Goal: Transaction & Acquisition: Subscribe to service/newsletter

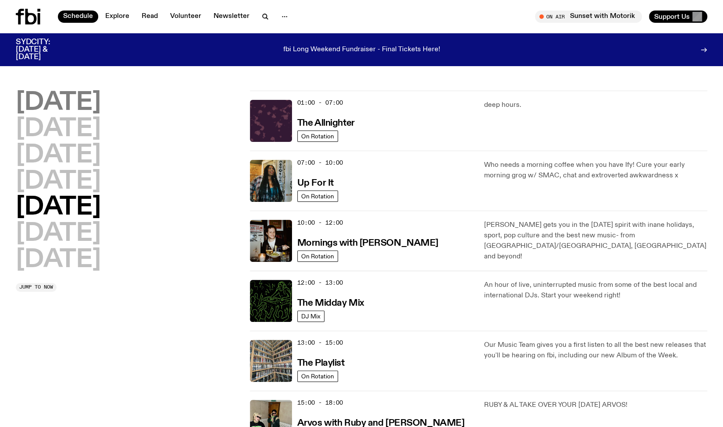
click at [89, 96] on h2 "Monday" at bounding box center [58, 103] width 85 height 25
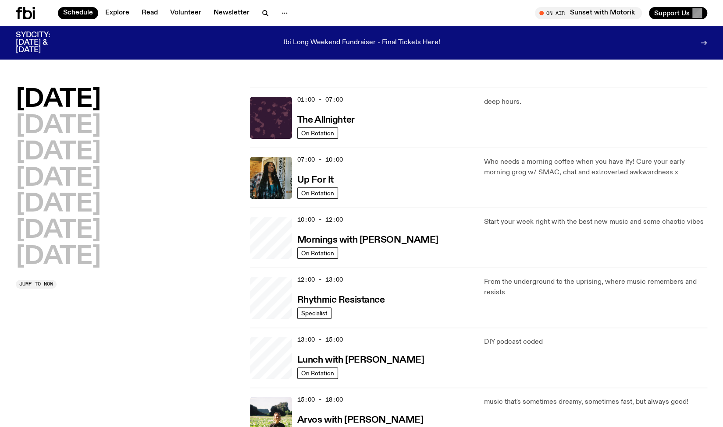
scroll to position [25, 0]
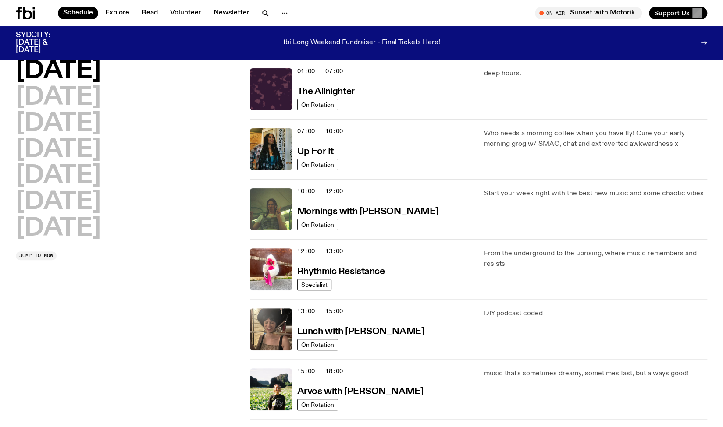
click at [61, 67] on h2 "Monday" at bounding box center [58, 71] width 85 height 25
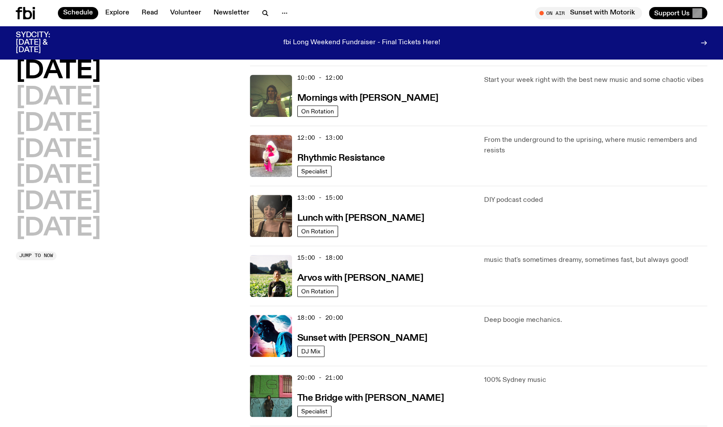
scroll to position [0, 0]
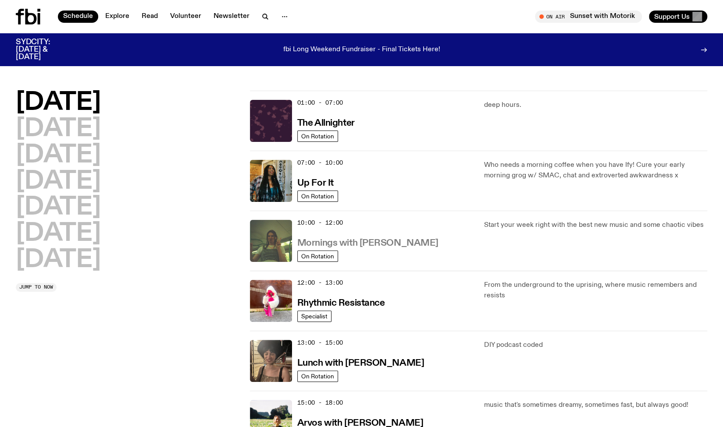
click at [389, 239] on h3 "Mornings with Jim Kretschmer" at bounding box center [367, 243] width 141 height 9
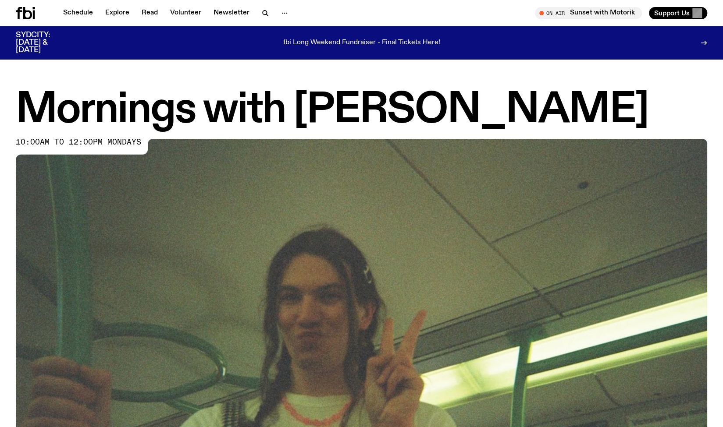
click at [701, 291] on img at bounding box center [361, 333] width 691 height 389
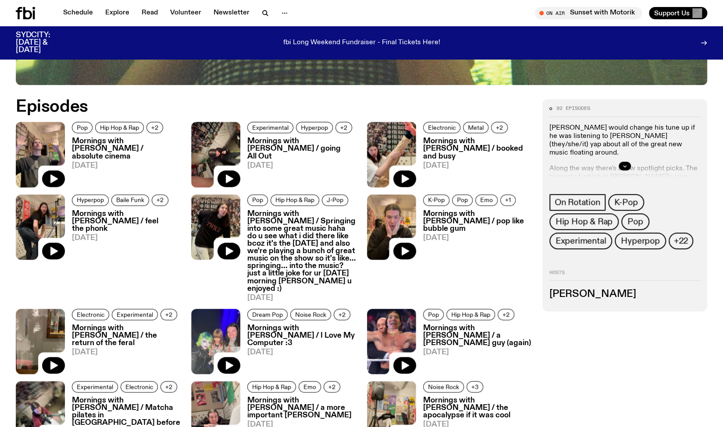
scroll to position [440, 0]
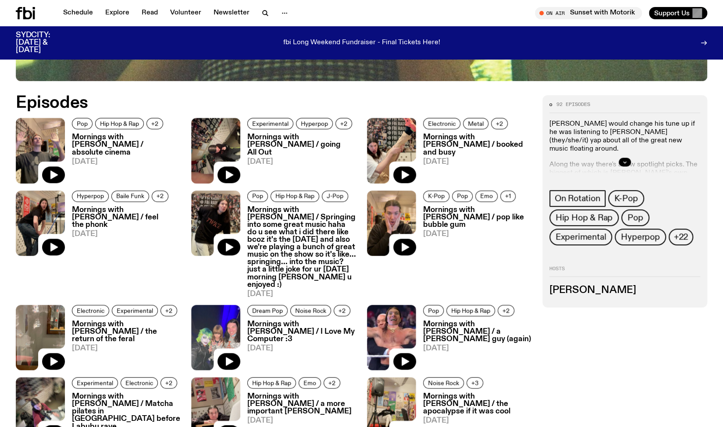
drag, startPoint x: 237, startPoint y: 171, endPoint x: 327, endPoint y: 181, distance: 90.5
click at [237, 171] on button "button" at bounding box center [228, 175] width 23 height 17
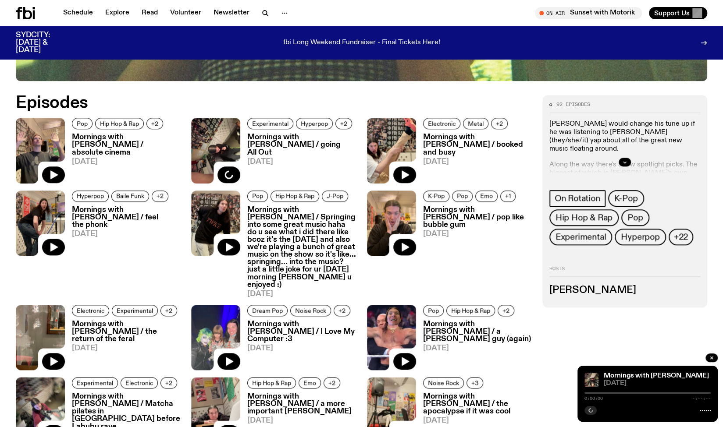
click at [274, 142] on h3 "Mornings with [PERSON_NAME] / going All Out" at bounding box center [301, 145] width 109 height 22
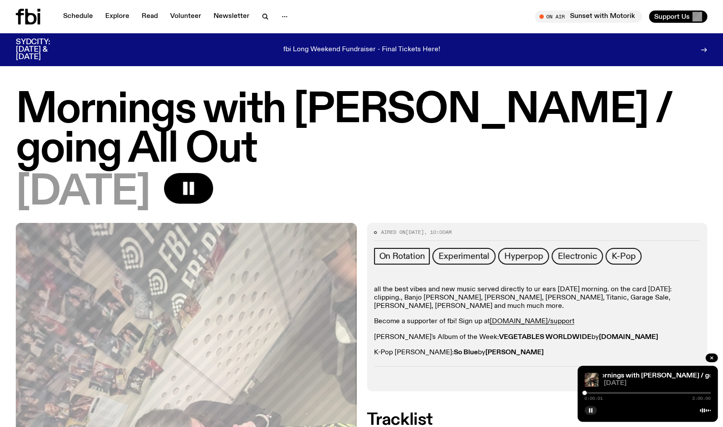
click at [598, 393] on div at bounding box center [647, 393] width 126 height 2
click at [602, 393] on div at bounding box center [647, 393] width 126 height 2
click at [608, 393] on div at bounding box center [647, 393] width 126 height 2
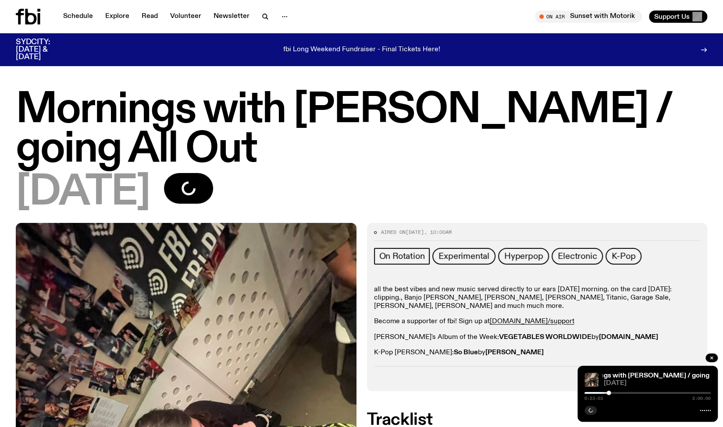
click at [611, 393] on div at bounding box center [647, 393] width 126 height 2
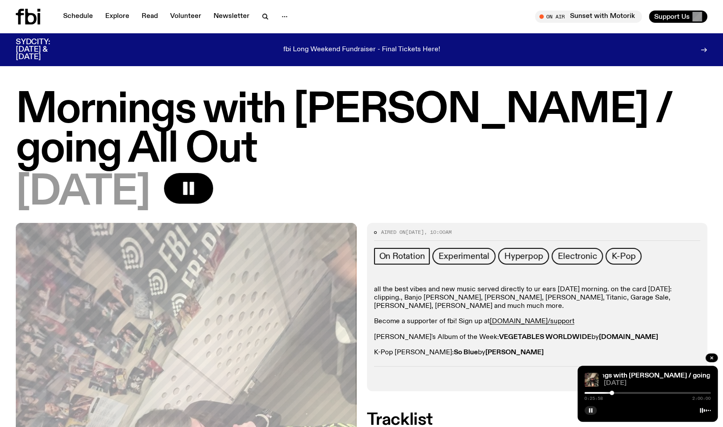
click at [583, 306] on p "all the best vibes and new music served directly to ur ears this monday morning…" at bounding box center [537, 298] width 327 height 25
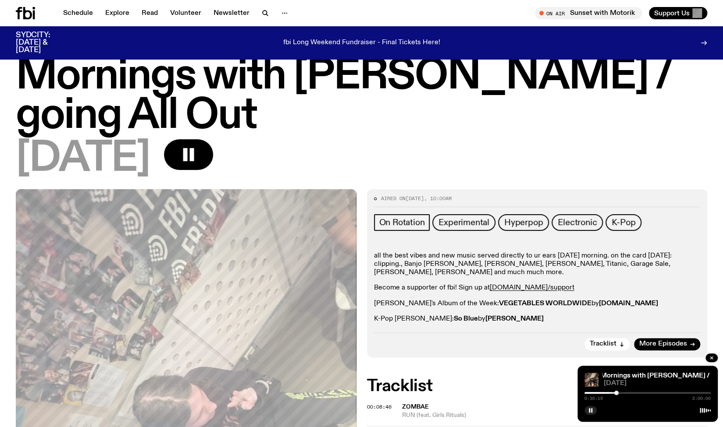
scroll to position [23, 0]
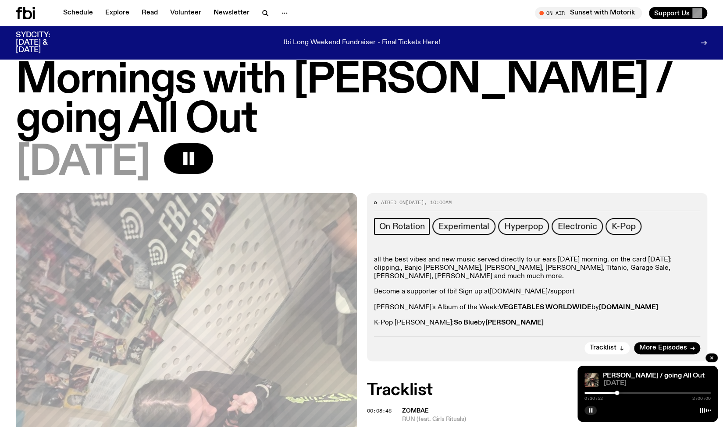
click at [512, 292] on link "fbi.radio/support" at bounding box center [532, 291] width 85 height 7
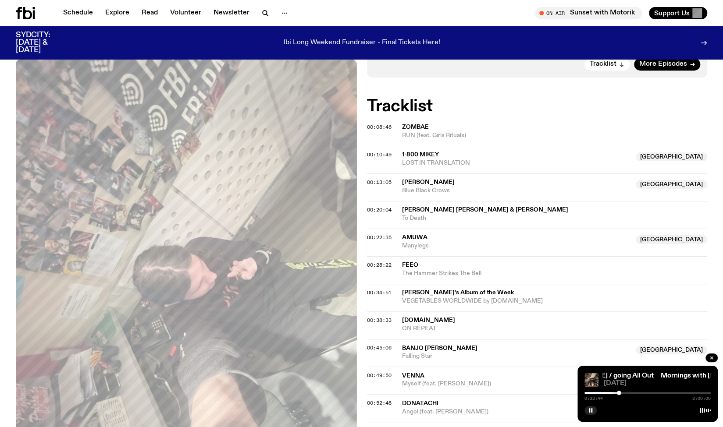
scroll to position [312, 0]
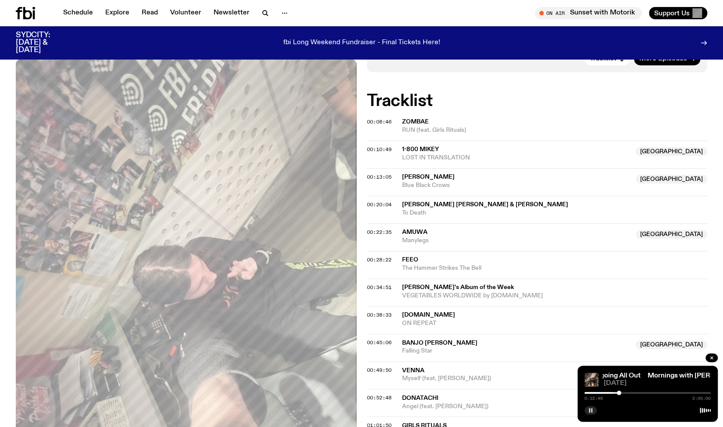
click at [586, 411] on button "button" at bounding box center [590, 410] width 12 height 9
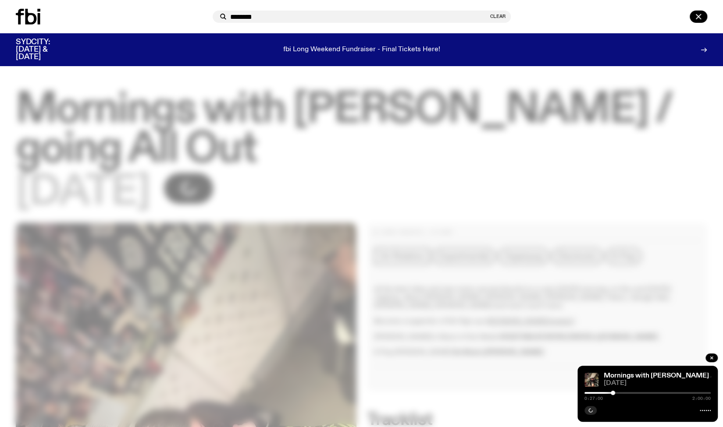
type input "********"
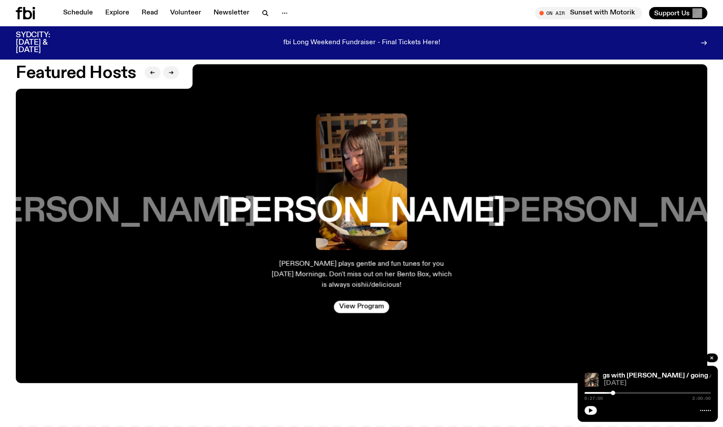
scroll to position [1519, 0]
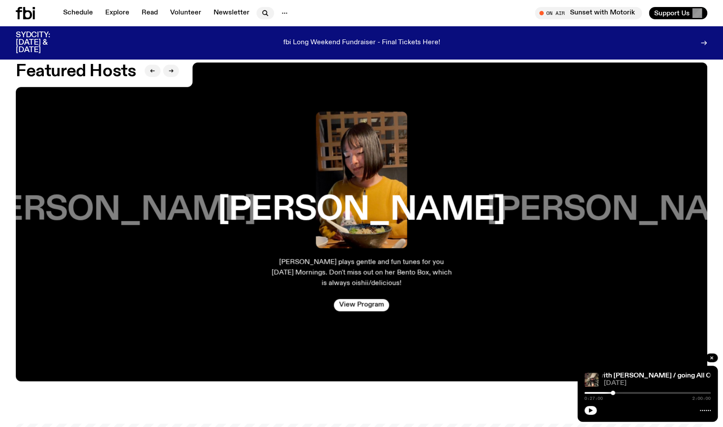
click at [263, 12] on icon "button" at bounding box center [265, 13] width 11 height 11
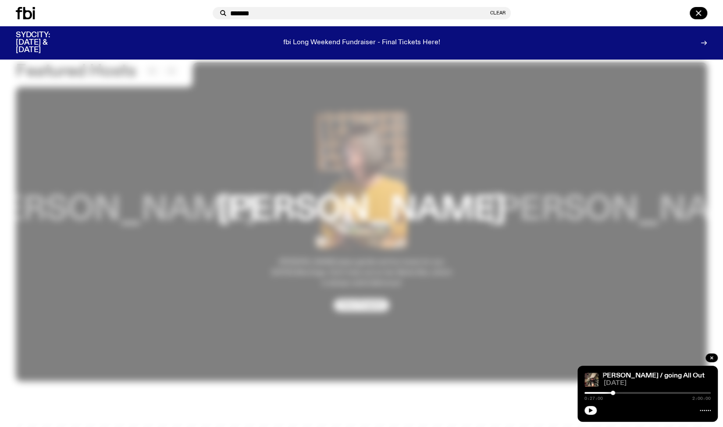
type input "********"
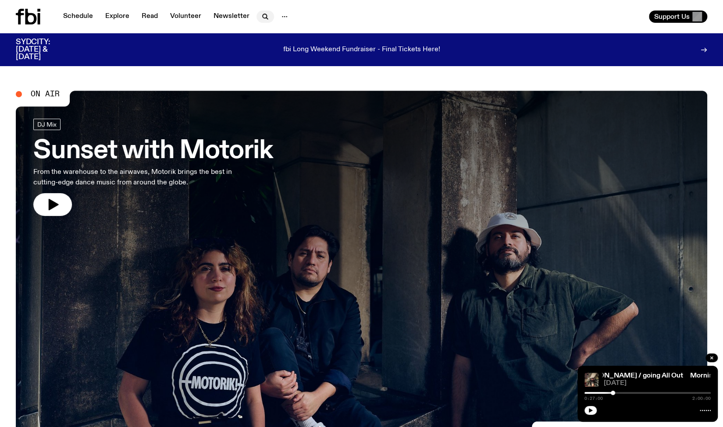
click at [260, 11] on icon "button" at bounding box center [265, 16] width 11 height 11
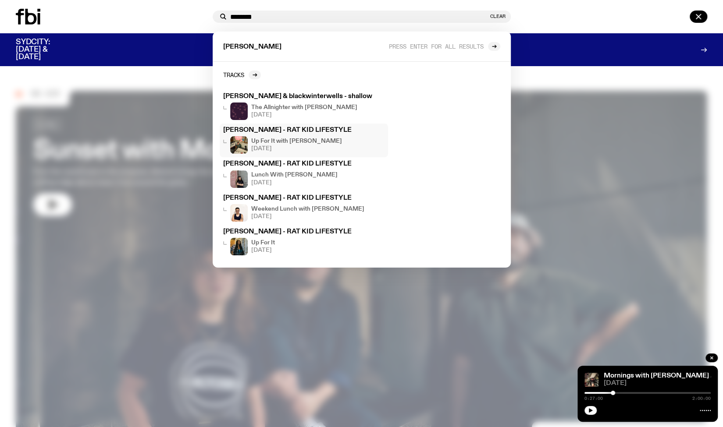
type input "********"
click at [273, 141] on h4 "Up For It with Sam Clark" at bounding box center [296, 142] width 91 height 6
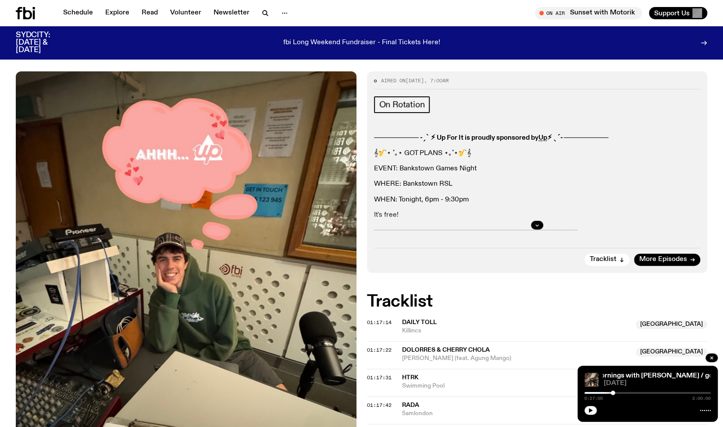
scroll to position [108, 0]
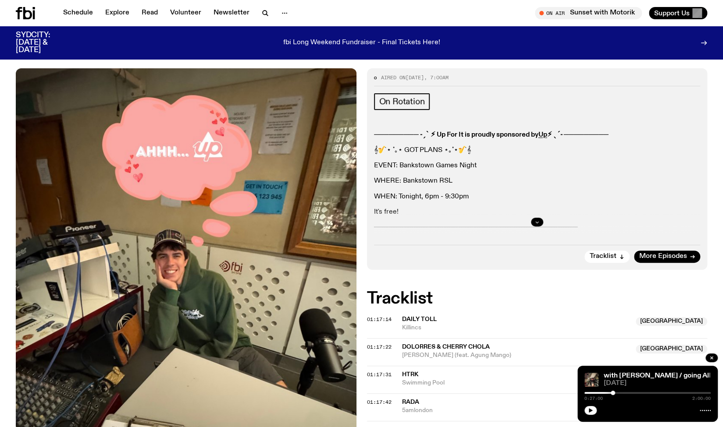
click at [537, 220] on icon "button" at bounding box center [536, 222] width 5 height 5
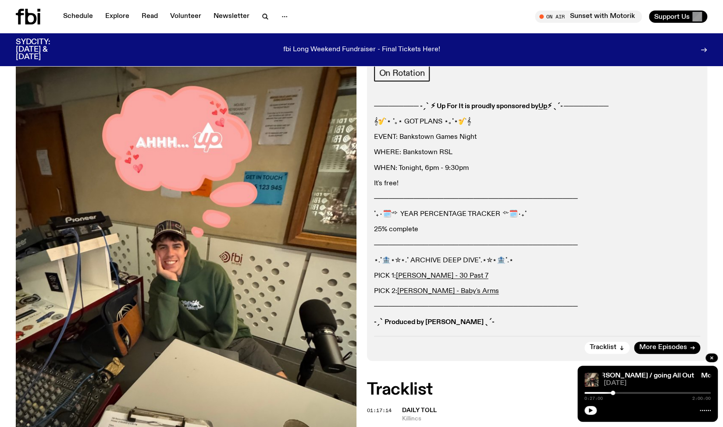
scroll to position [0, 0]
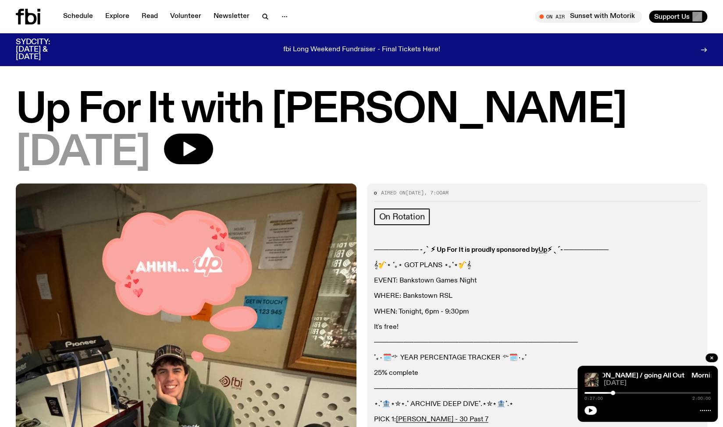
click at [267, 101] on h1 "Up For It with Sam Clark" at bounding box center [361, 110] width 691 height 39
click at [387, 213] on span "On Rotation" at bounding box center [402, 217] width 46 height 10
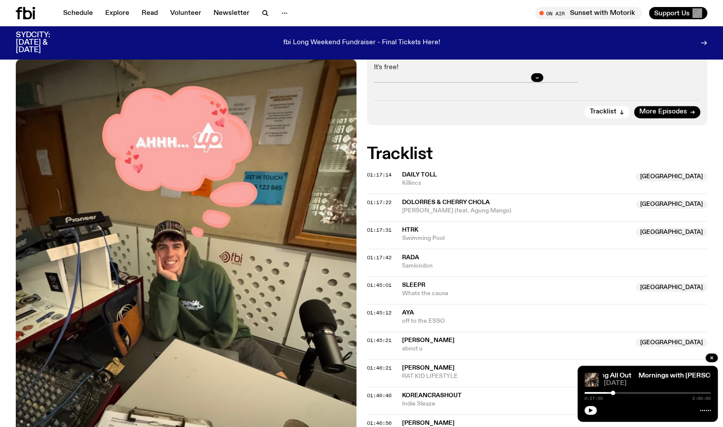
scroll to position [125, 0]
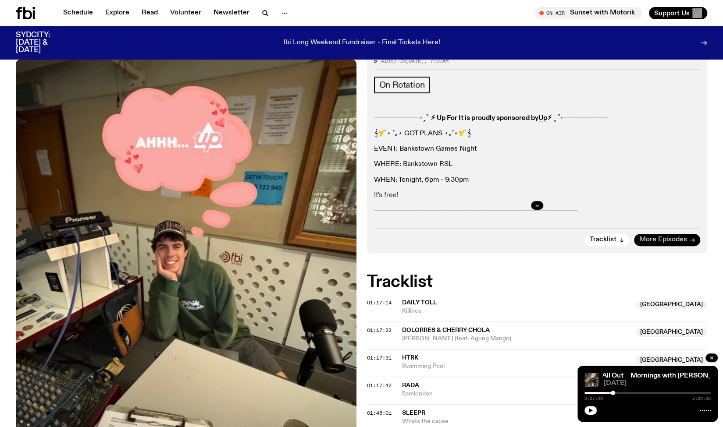
click at [663, 240] on span "More Episodes" at bounding box center [663, 240] width 48 height 7
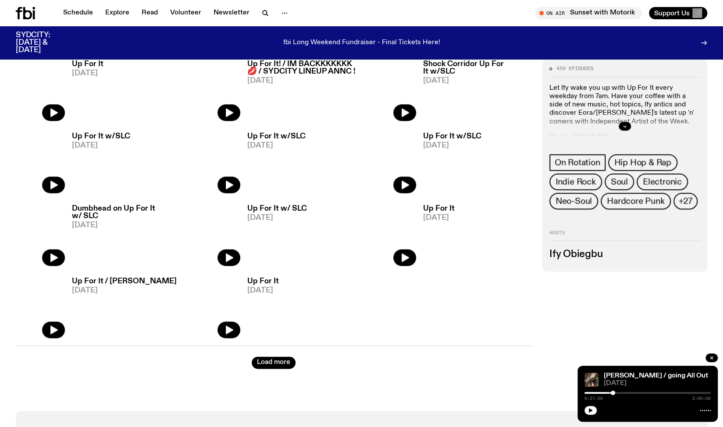
scroll to position [597, 0]
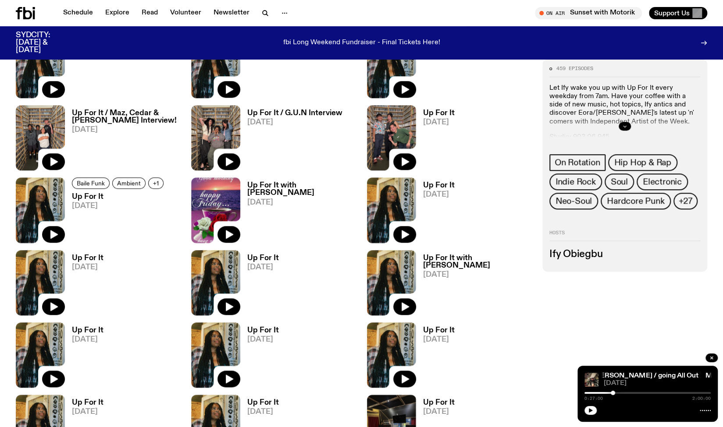
click at [627, 126] on icon "button" at bounding box center [624, 126] width 5 height 5
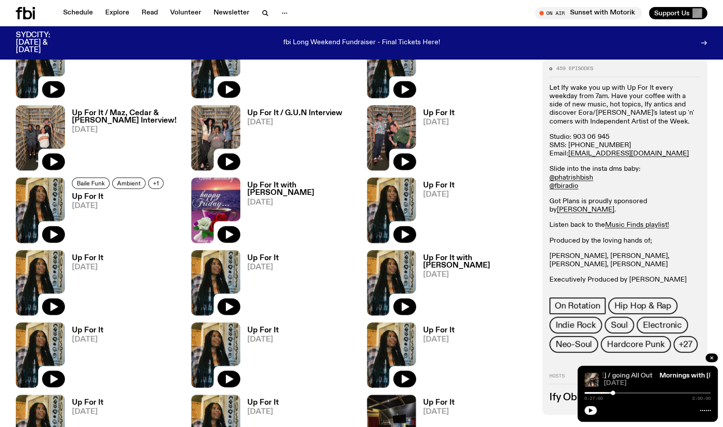
click at [629, 374] on link "Mornings with [PERSON_NAME] / going All Out" at bounding box center [576, 376] width 151 height 7
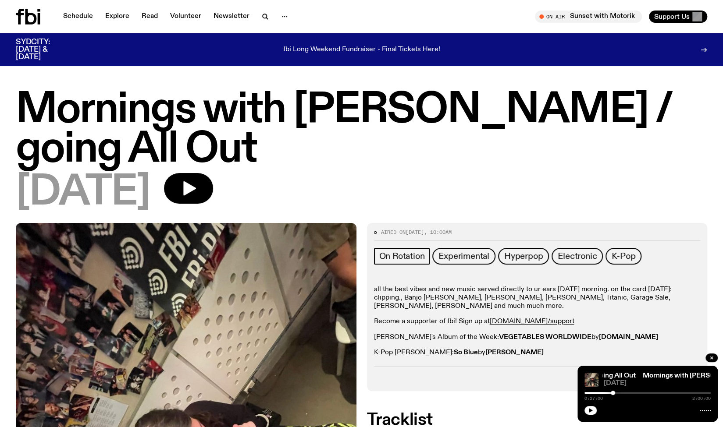
click at [702, 409] on icon at bounding box center [705, 410] width 11 height 7
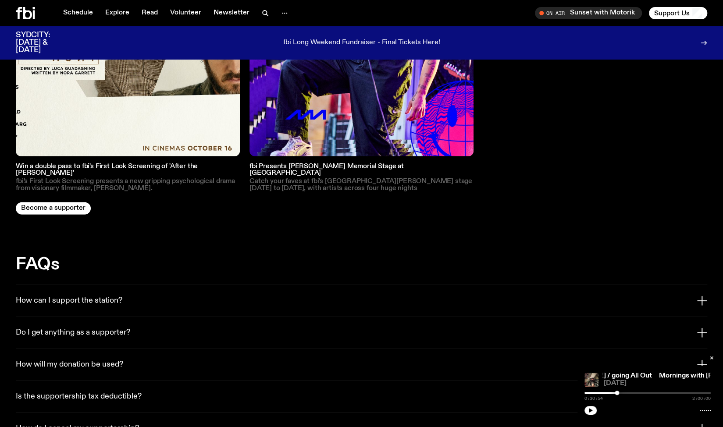
scroll to position [1467, 0]
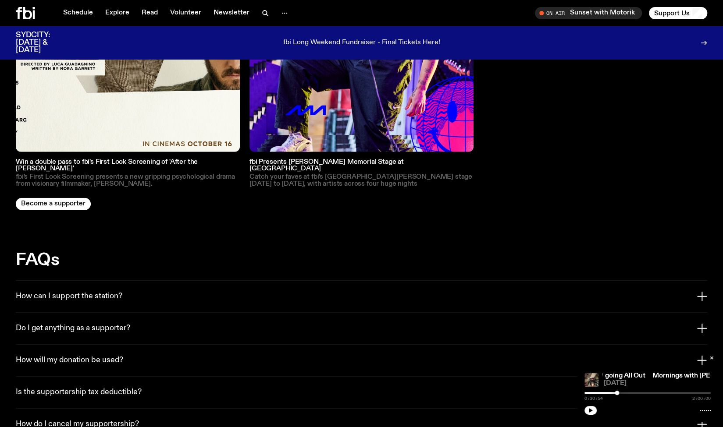
click at [202, 313] on button "Do I get anything as a supporter?" at bounding box center [361, 329] width 691 height 32
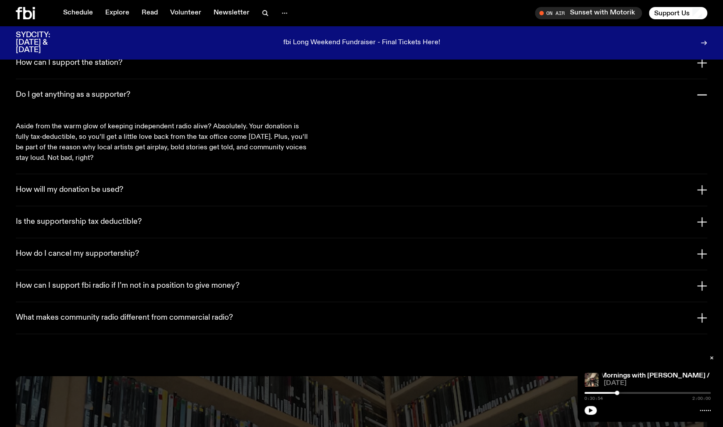
scroll to position [1705, 0]
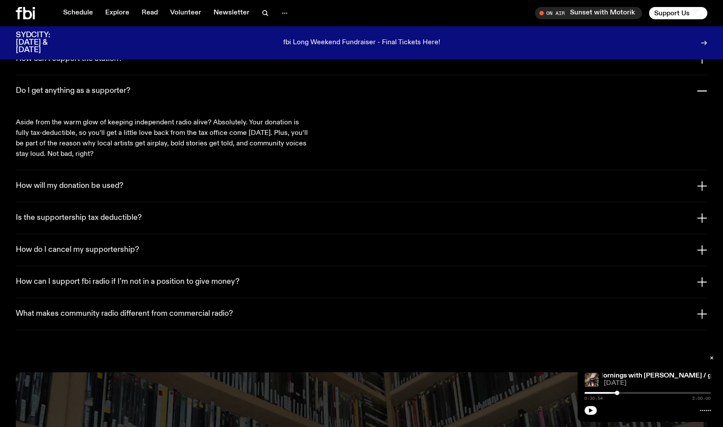
click at [203, 267] on button "How can I support fbi radio if I’m not in a position to give money?" at bounding box center [361, 283] width 691 height 32
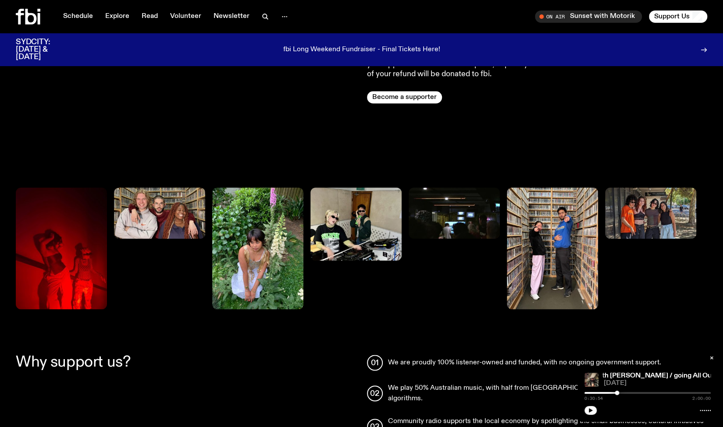
scroll to position [0, 0]
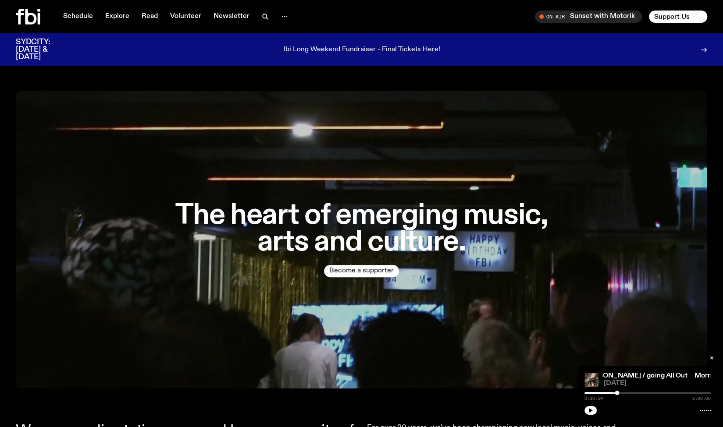
click at [350, 274] on button "Become a supporter" at bounding box center [361, 271] width 75 height 12
